Goal: Information Seeking & Learning: Learn about a topic

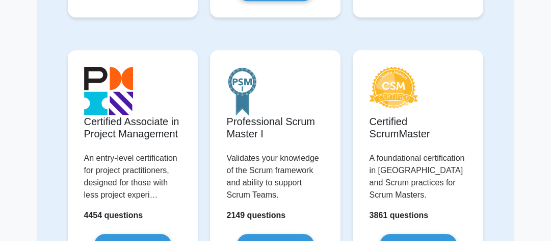
scroll to position [347, 0]
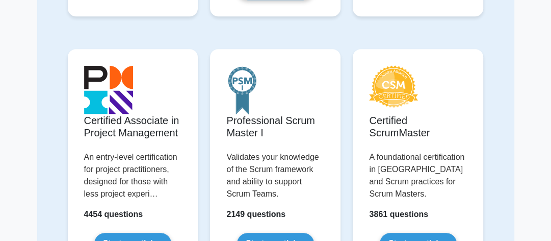
click at [137, 232] on link "Start practicing" at bounding box center [132, 242] width 77 height 21
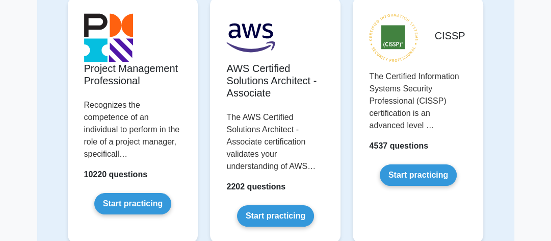
scroll to position [122, 0]
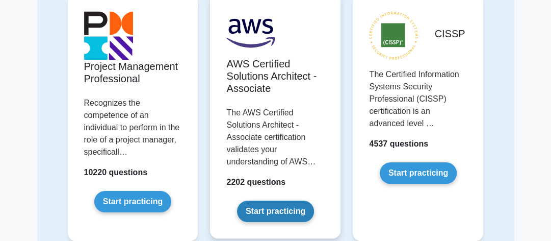
click at [271, 206] on link "Start practicing" at bounding box center [275, 210] width 77 height 21
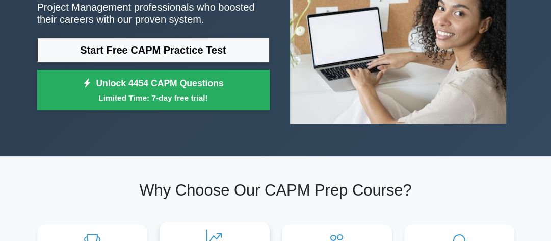
scroll to position [143, 0]
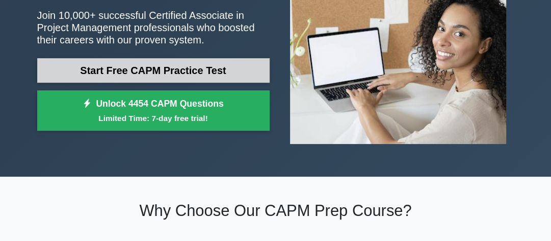
click at [176, 69] on link "Start Free CAPM Practice Test" at bounding box center [153, 70] width 232 height 24
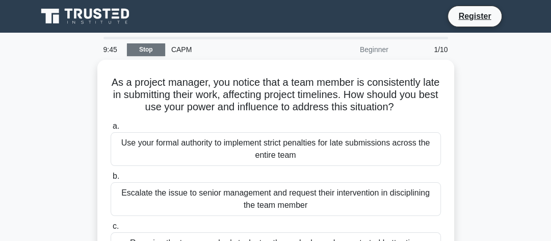
click at [161, 48] on link "Stop" at bounding box center [146, 49] width 38 height 13
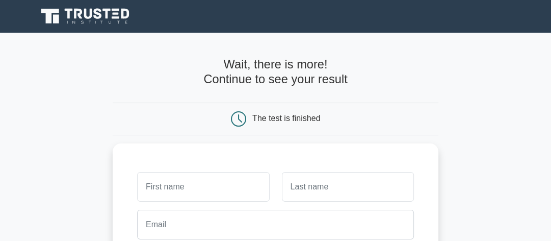
click at [102, 85] on main "Wait, there is more! Continue to see your result The test is finished and the" at bounding box center [275, 216] width 551 height 367
